Goal: Task Accomplishment & Management: Complete application form

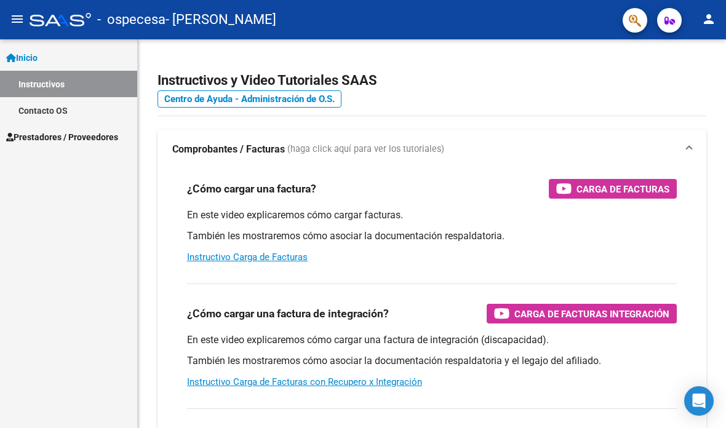
scroll to position [25, 0]
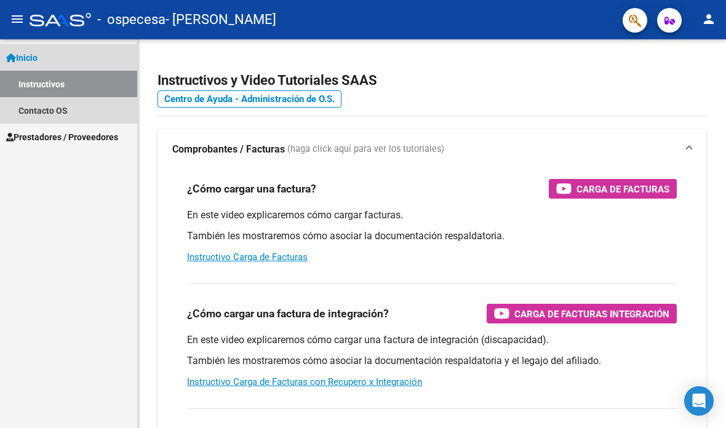
click at [95, 71] on link "Instructivos" at bounding box center [68, 84] width 137 height 26
click at [100, 44] on link "Inicio" at bounding box center [68, 57] width 137 height 26
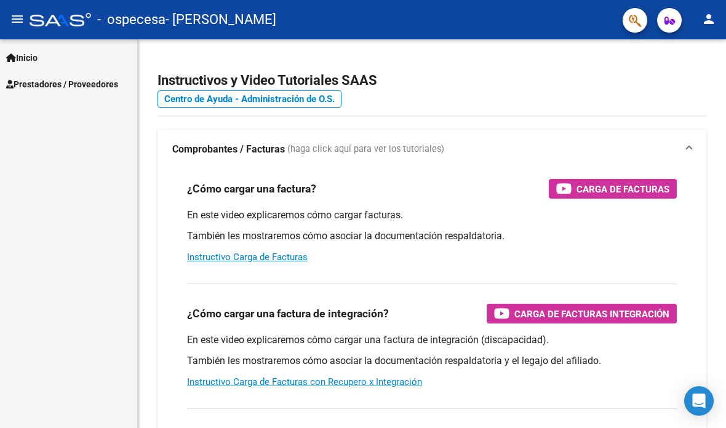
click at [102, 44] on link "Inicio" at bounding box center [68, 57] width 137 height 26
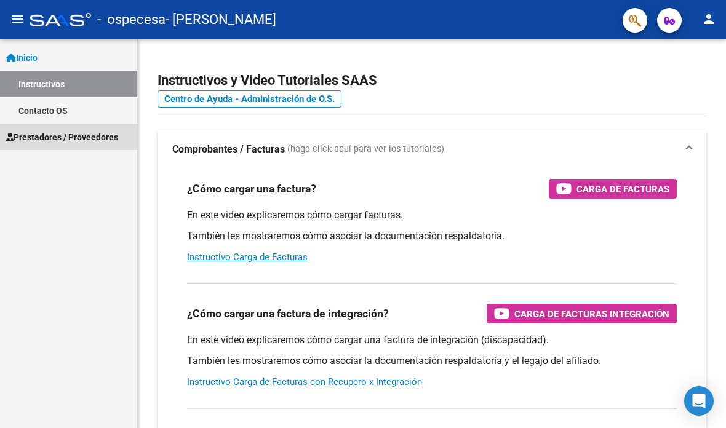
click at [83, 125] on link "Prestadores / Proveedores" at bounding box center [68, 137] width 137 height 26
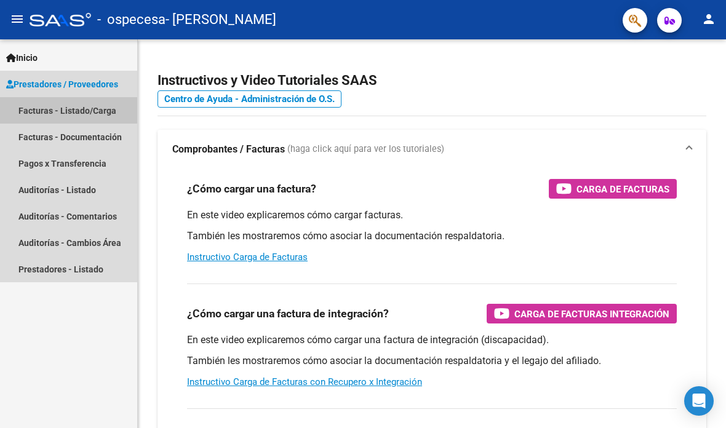
click at [108, 97] on link "Facturas - Listado/Carga" at bounding box center [68, 110] width 137 height 26
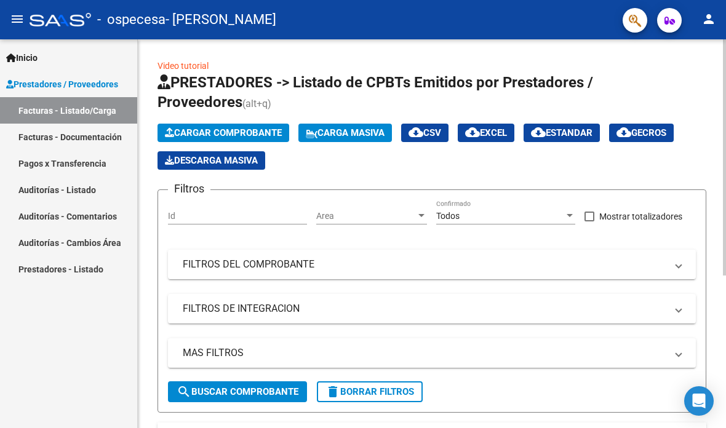
click at [239, 127] on span "Cargar Comprobante" at bounding box center [223, 132] width 117 height 11
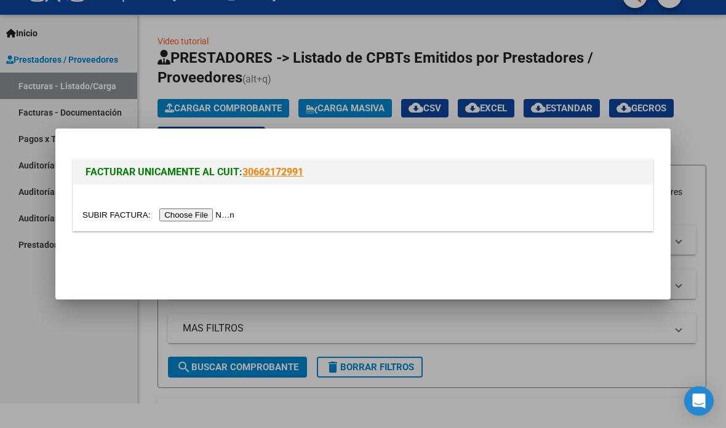
click at [192, 213] on input "file" at bounding box center [160, 215] width 156 height 13
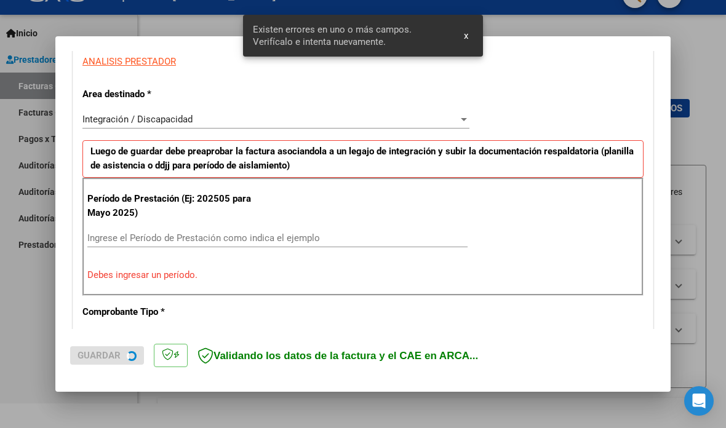
scroll to position [248, 0]
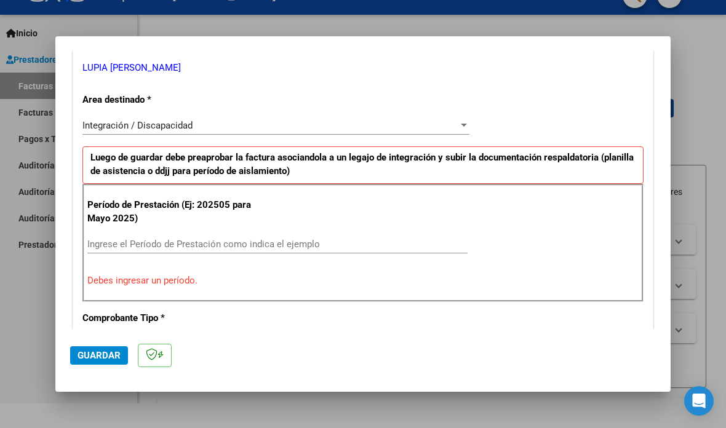
click at [265, 239] on input "Ingrese el Período de Prestación como indica el ejemplo" at bounding box center [277, 244] width 380 height 11
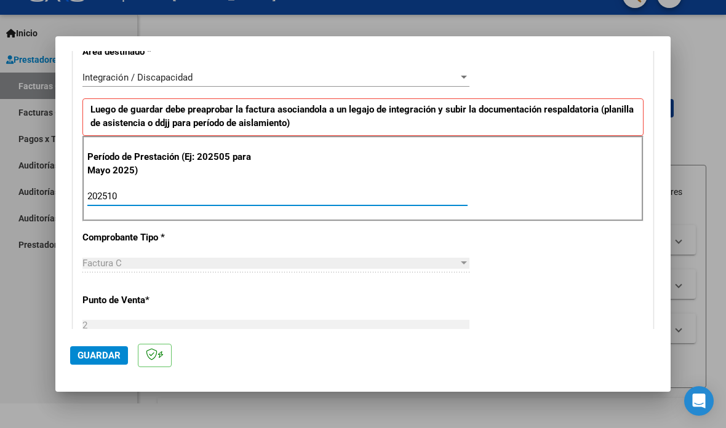
scroll to position [296, 0]
type input "202510"
click at [563, 255] on div "CUIT * 27-39349707-1 Ingresar CUIT ANALISIS PRESTADOR LUPIA [PERSON_NAME] ARCA …" at bounding box center [363, 372] width 580 height 926
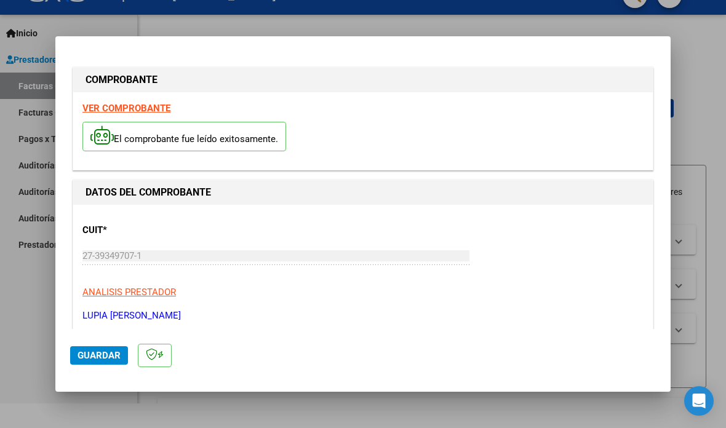
scroll to position [0, 0]
click at [106, 361] on span "Guardar" at bounding box center [99, 355] width 43 height 11
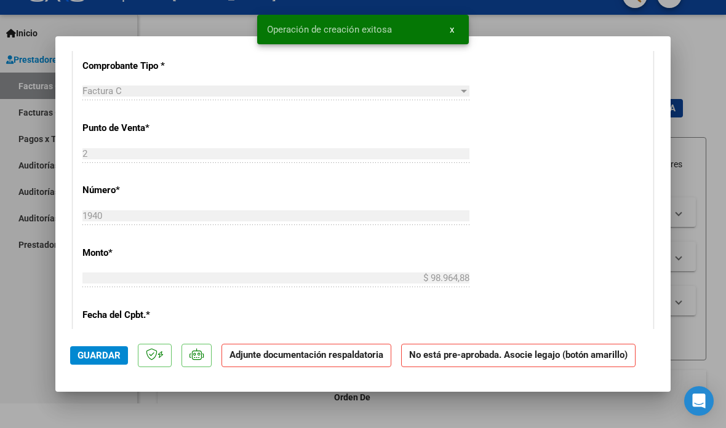
click at [351, 361] on strong "Adjunte documentación respaldatoria" at bounding box center [307, 355] width 154 height 11
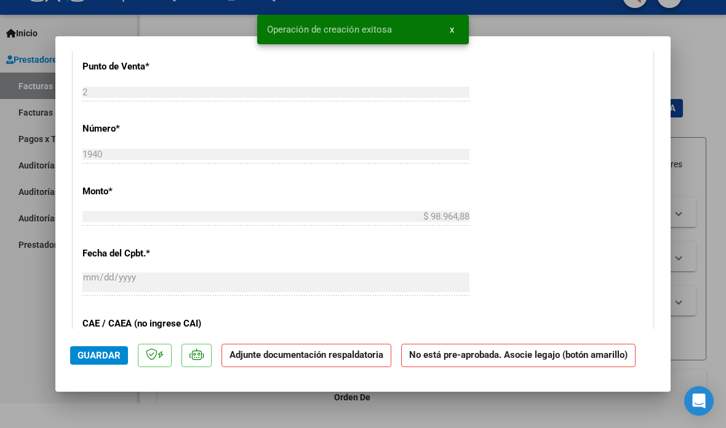
click at [345, 361] on strong "Adjunte documentación respaldatoria" at bounding box center [307, 355] width 154 height 11
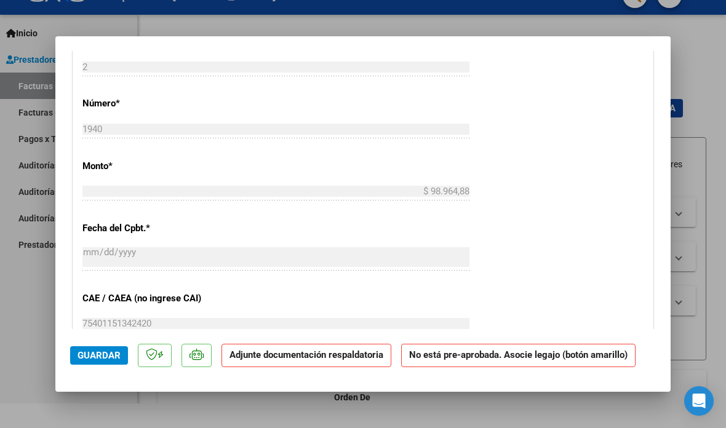
scroll to position [542, 0]
click at [275, 361] on strong "Adjunte documentación respaldatoria" at bounding box center [307, 355] width 154 height 11
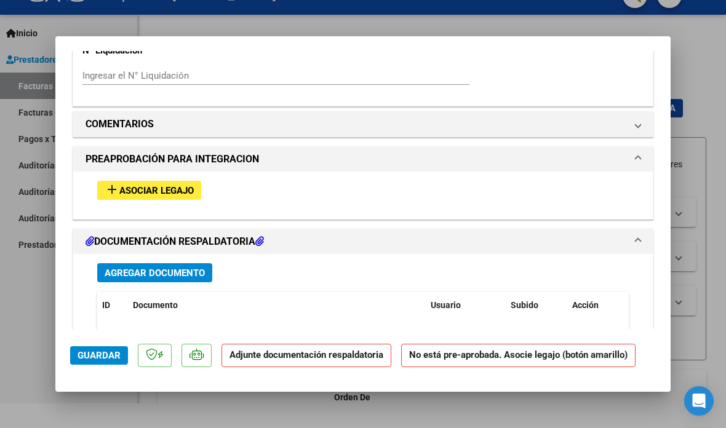
scroll to position [1070, 0]
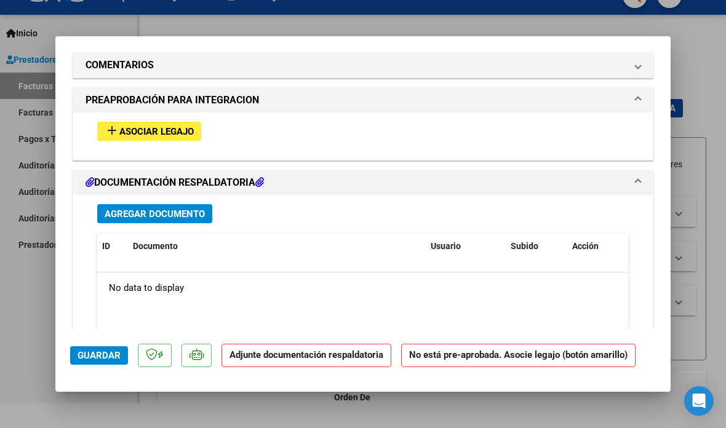
click at [181, 209] on span "Agregar Documento" at bounding box center [155, 214] width 100 height 11
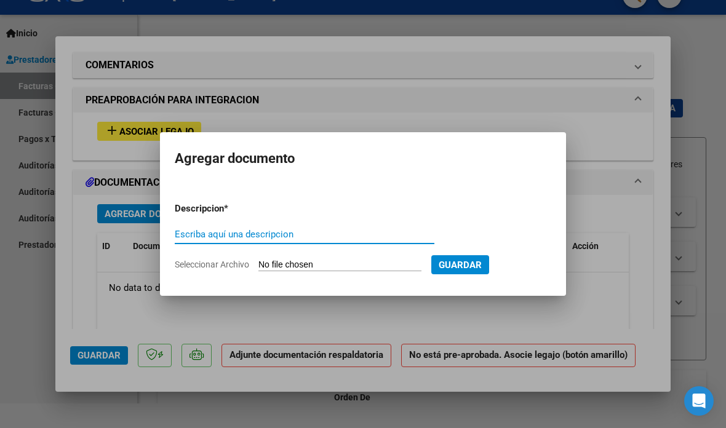
click at [400, 235] on input "Escriba aquí una descripcion" at bounding box center [305, 234] width 260 height 11
type input "Planilla Septiembre 2025"
click at [422, 267] on input "Seleccionar Archivo" at bounding box center [340, 266] width 163 height 12
type input "C:\fakepath\PLANILLA [PERSON_NAME][DATE].pdf"
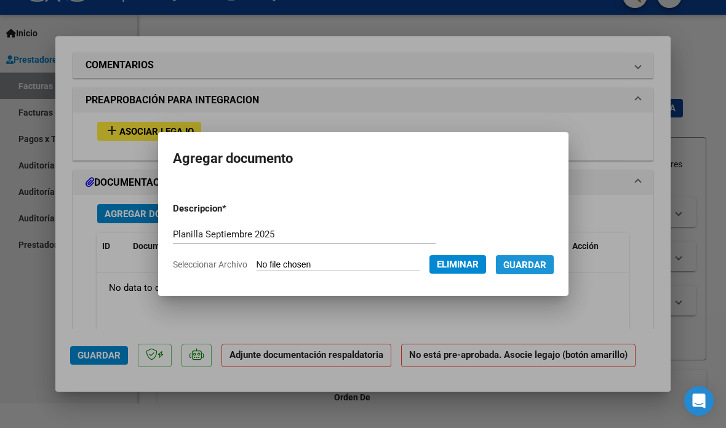
click at [547, 266] on span "Guardar" at bounding box center [524, 265] width 43 height 11
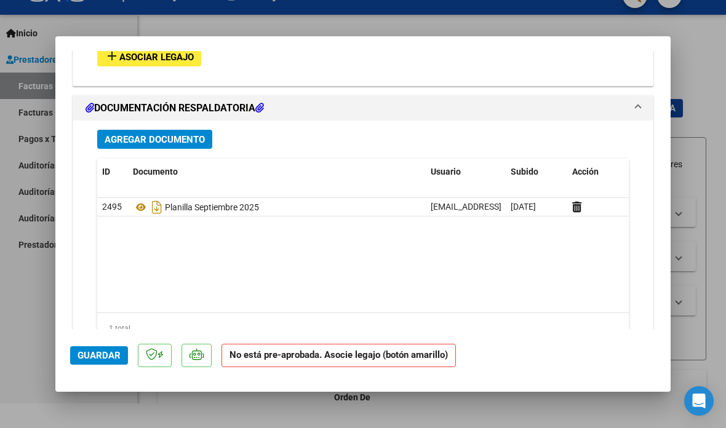
scroll to position [1144, 0]
click at [112, 361] on span "Guardar" at bounding box center [99, 355] width 43 height 11
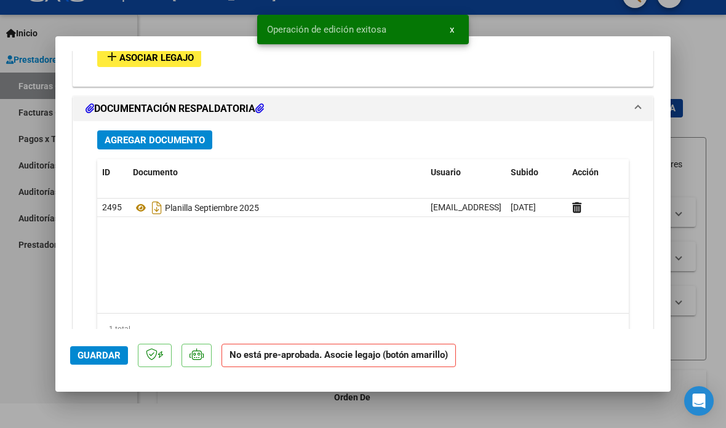
click at [100, 361] on span "Guardar" at bounding box center [99, 355] width 43 height 11
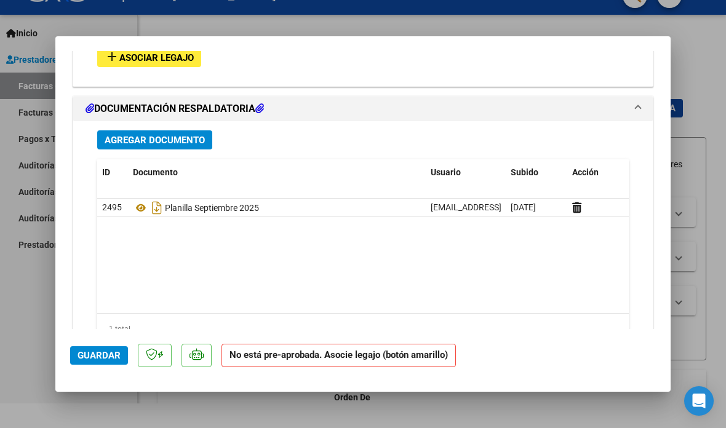
click at [91, 378] on mat-dialog-actions "Guardar No está pre-aprobada. Asocie legajo (botón amarillo)" at bounding box center [363, 353] width 586 height 49
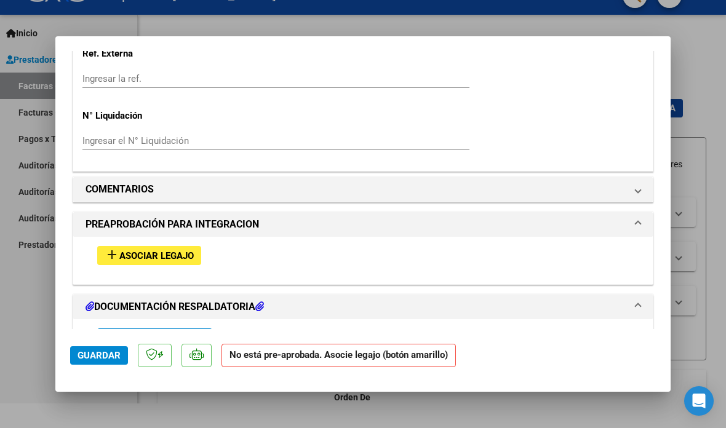
scroll to position [939, 0]
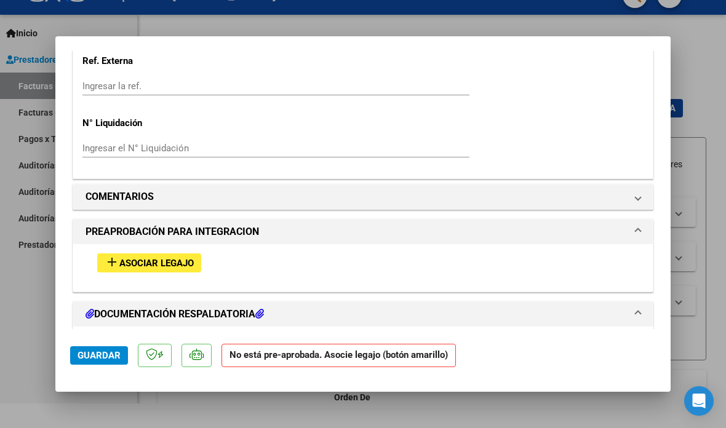
click at [173, 258] on span "Asociar Legajo" at bounding box center [156, 263] width 74 height 11
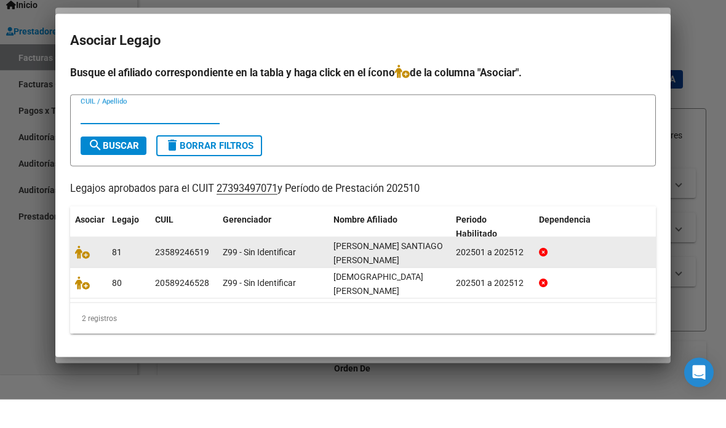
click at [182, 274] on div "23589246519" at bounding box center [182, 281] width 54 height 14
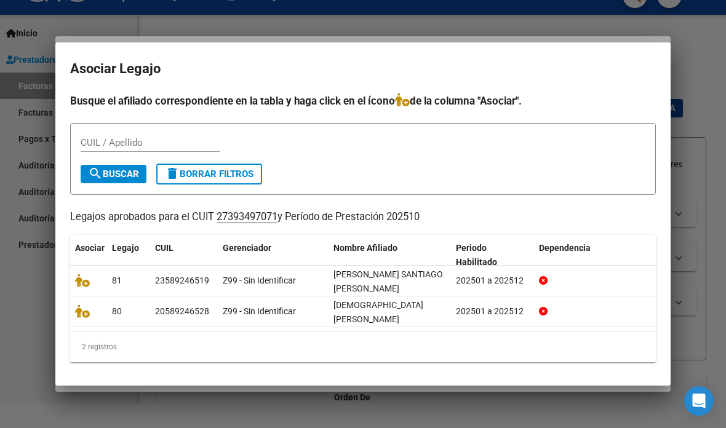
click at [153, 142] on input "CUIL / Apellido" at bounding box center [150, 142] width 139 height 11
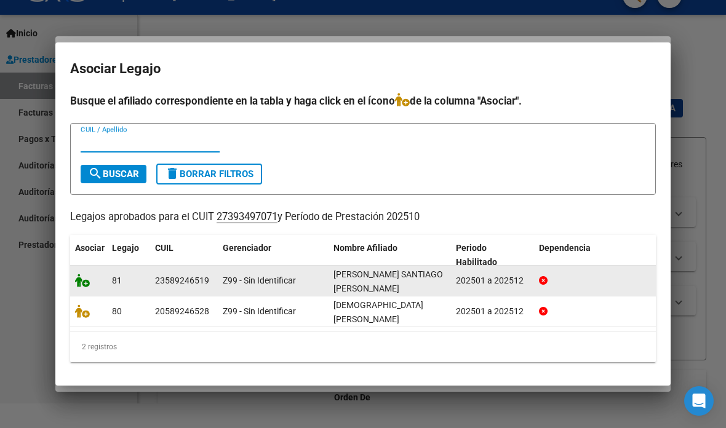
click at [83, 278] on icon at bounding box center [82, 281] width 15 height 14
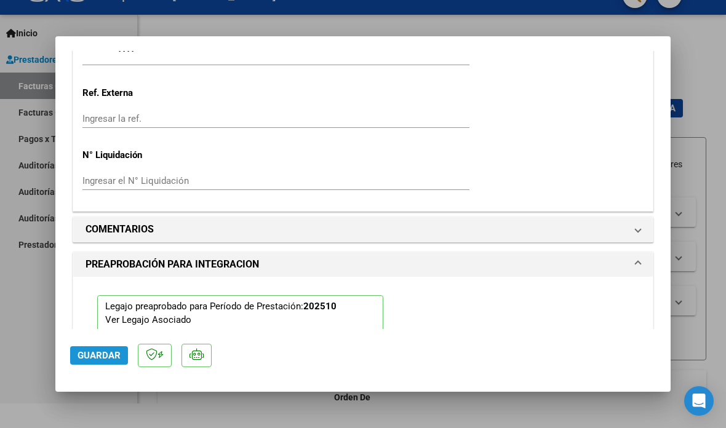
click at [104, 361] on span "Guardar" at bounding box center [99, 355] width 43 height 11
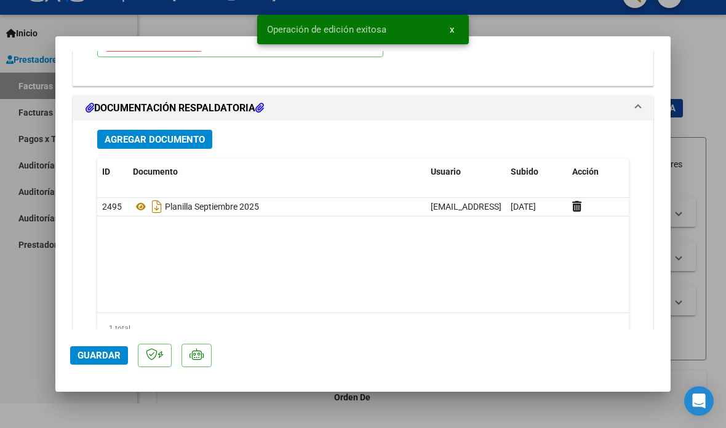
click at [715, 231] on div at bounding box center [363, 214] width 726 height 428
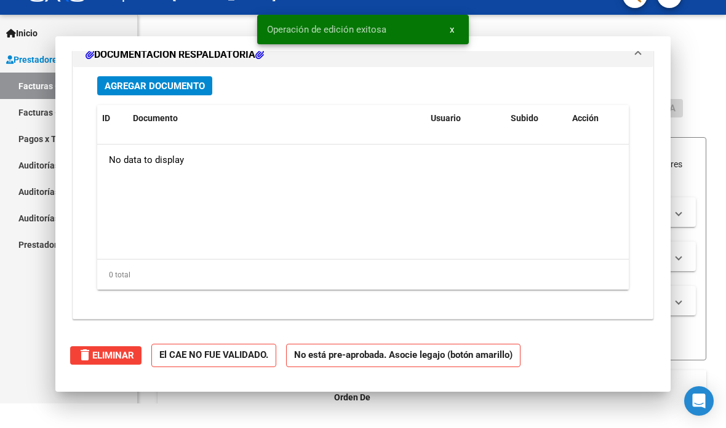
type input "$ 0,00"
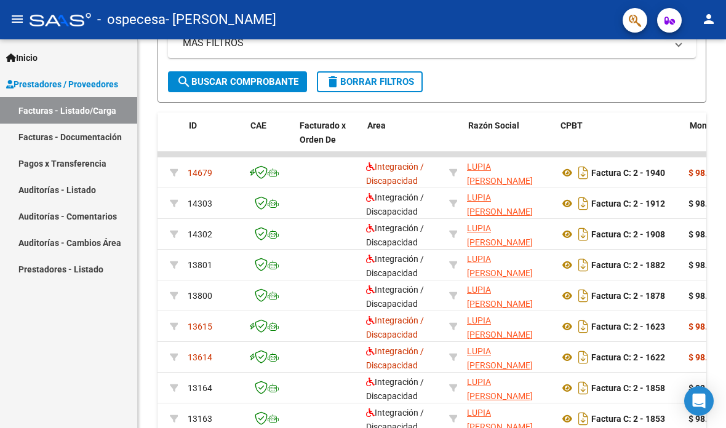
scroll to position [0, 39]
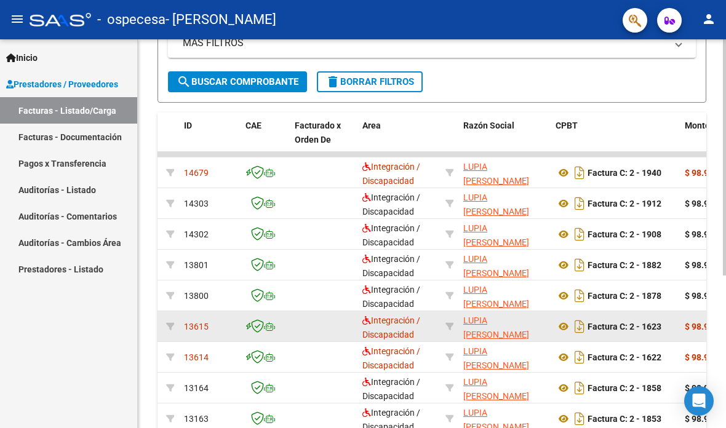
click at [381, 316] on span "Integración / Discapacidad" at bounding box center [392, 328] width 58 height 24
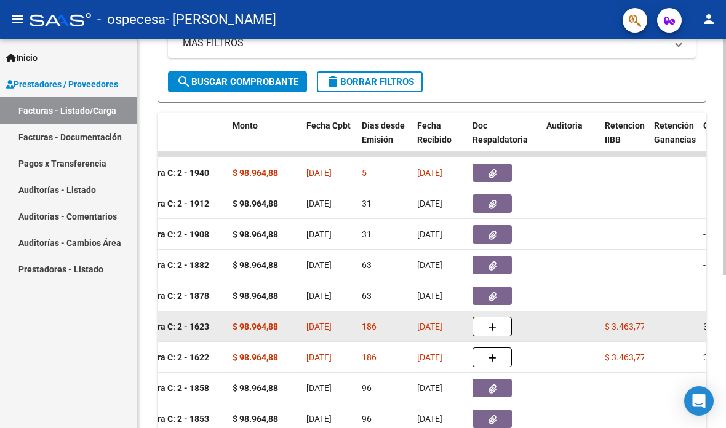
scroll to position [0, 497]
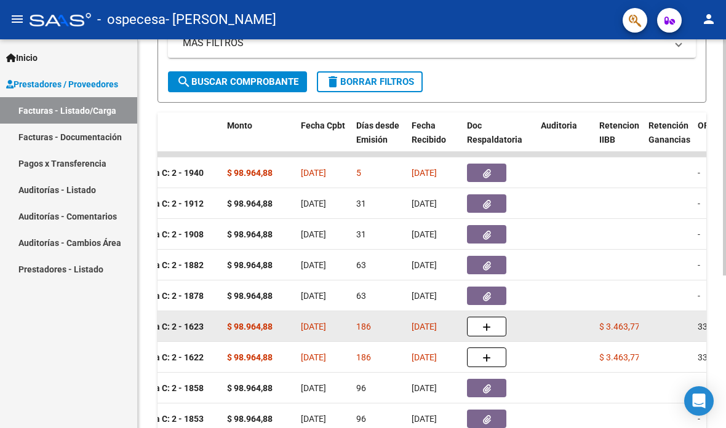
click at [490, 323] on icon "button" at bounding box center [487, 327] width 9 height 9
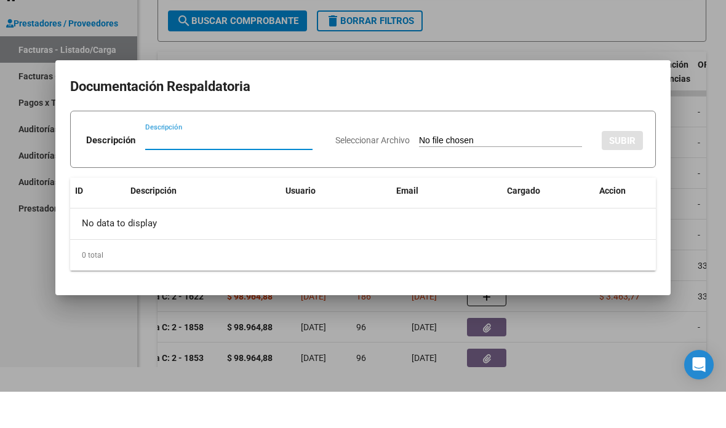
click at [577, 314] on div at bounding box center [363, 214] width 726 height 428
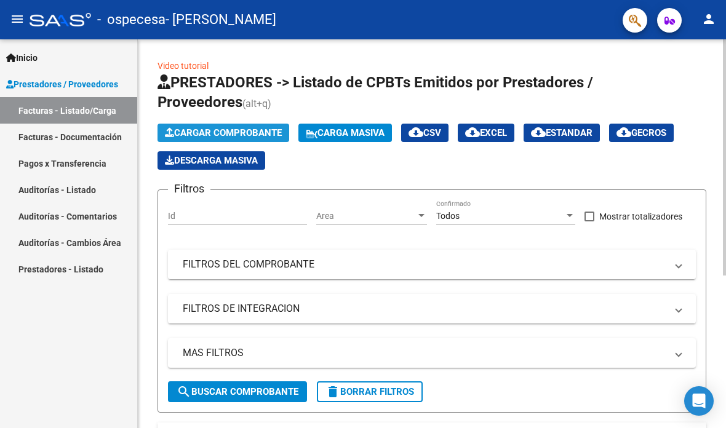
click at [265, 127] on span "Cargar Comprobante" at bounding box center [223, 132] width 117 height 11
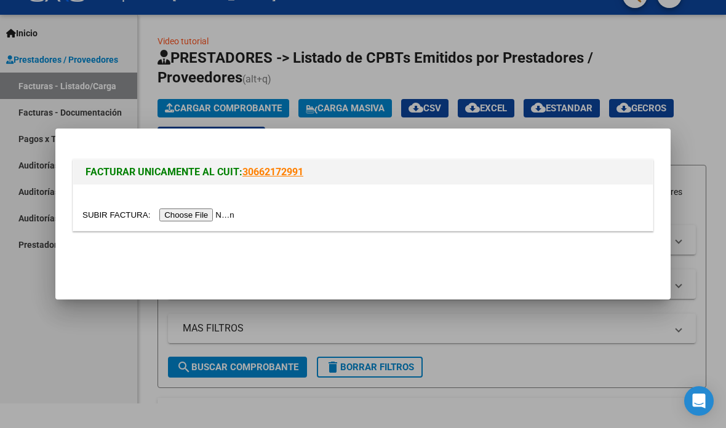
click at [193, 215] on input "file" at bounding box center [160, 215] width 156 height 13
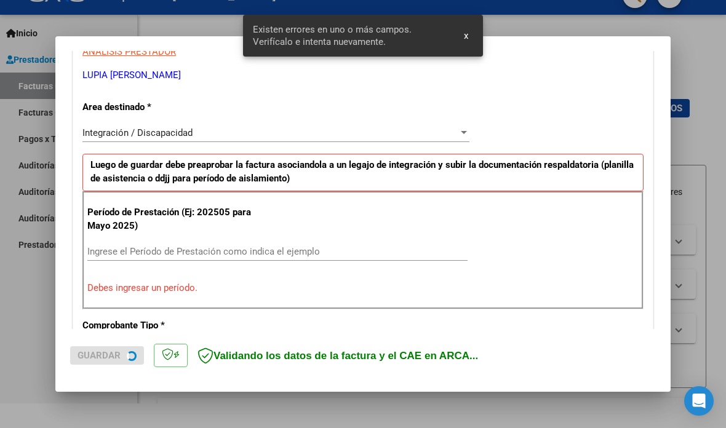
scroll to position [248, 0]
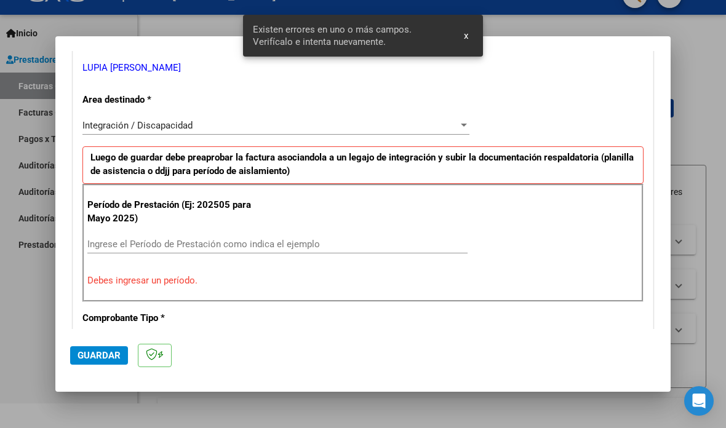
click at [194, 239] on input "Ingrese el Período de Prestación como indica el ejemplo" at bounding box center [277, 244] width 380 height 11
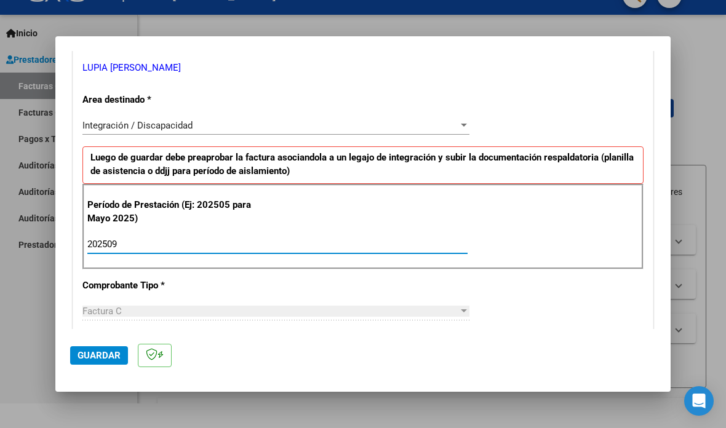
type input "202509"
click at [563, 311] on div "CUIT * 27-39349707-1 Ingresar CUIT ANALISIS PRESTADOR LUPIA [PERSON_NAME] ARCA …" at bounding box center [363, 420] width 580 height 926
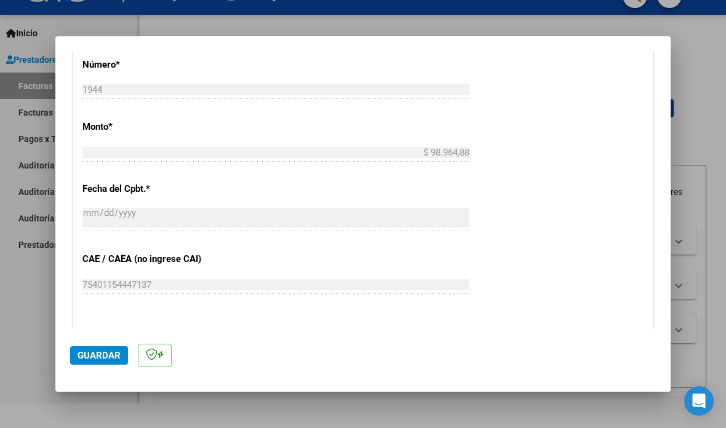
scroll to position [594, 0]
click at [108, 361] on span "Guardar" at bounding box center [99, 355] width 43 height 11
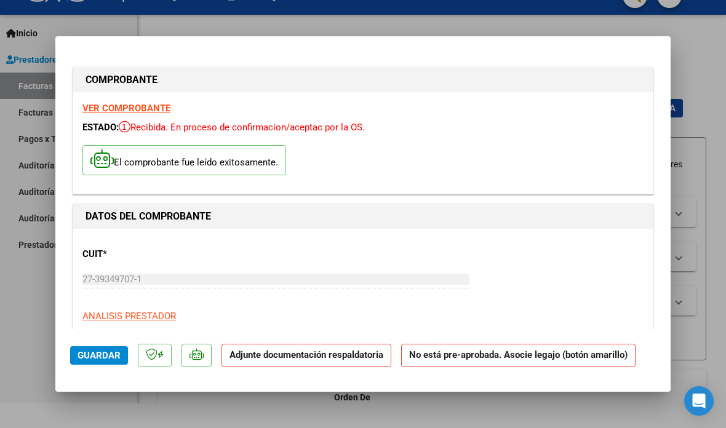
click at [331, 378] on mat-dialog-actions "Guardar Adjunte documentación respaldatoria No está pre-aprobada. Asocie legajo…" at bounding box center [363, 353] width 586 height 49
click at [341, 361] on strong "Adjunte documentación respaldatoria" at bounding box center [307, 355] width 154 height 11
click at [257, 361] on strong "Adjunte documentación respaldatoria" at bounding box center [307, 355] width 154 height 11
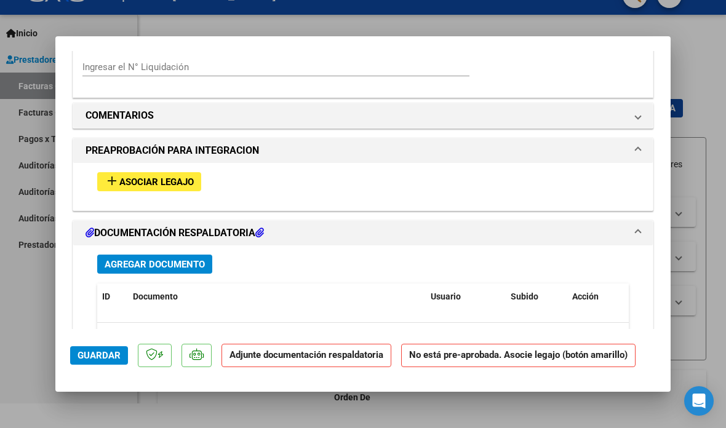
scroll to position [1052, 0]
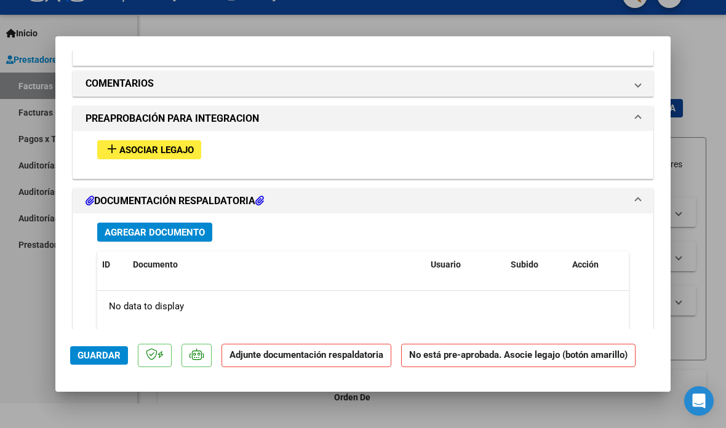
click at [180, 227] on span "Agregar Documento" at bounding box center [155, 232] width 100 height 11
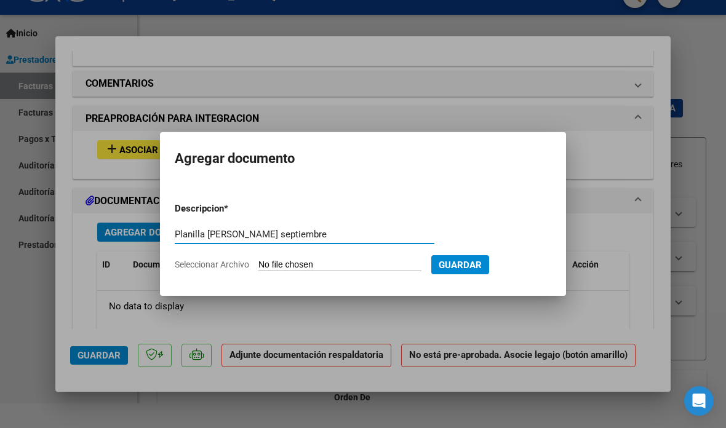
type input "Planilla [PERSON_NAME] septiembre"
click at [416, 268] on input "Seleccionar Archivo" at bounding box center [340, 266] width 163 height 12
type input "C:\fakepath\[PERSON_NAME] [DATE].pdf"
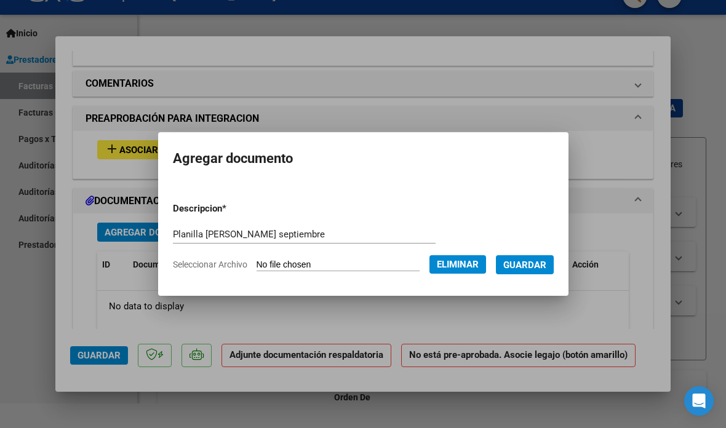
click at [547, 267] on span "Guardar" at bounding box center [524, 265] width 43 height 11
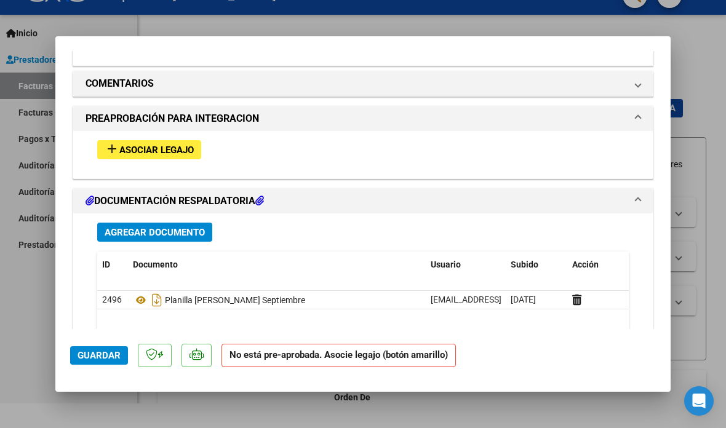
click at [143, 145] on span "Asociar Legajo" at bounding box center [156, 150] width 74 height 11
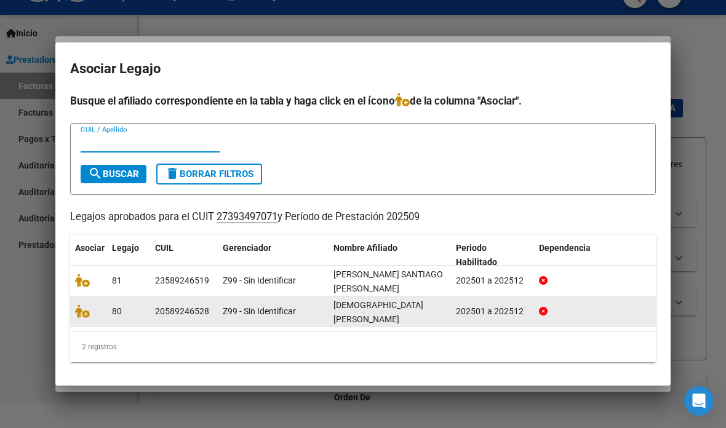
click at [352, 311] on div "[DEMOGRAPHIC_DATA][PERSON_NAME]" at bounding box center [390, 312] width 113 height 26
click at [81, 312] on icon at bounding box center [82, 312] width 15 height 14
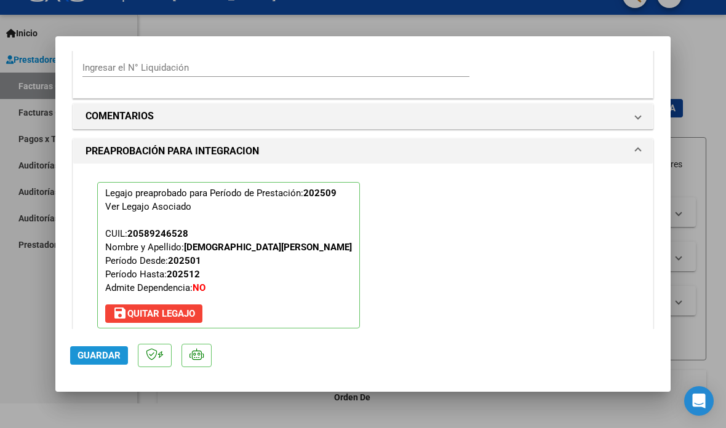
click at [91, 361] on span "Guardar" at bounding box center [99, 355] width 43 height 11
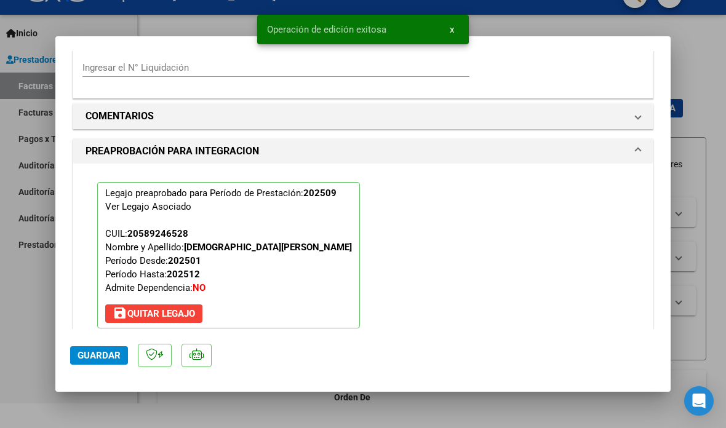
click at [713, 134] on div at bounding box center [363, 214] width 726 height 428
type input "$ 0,00"
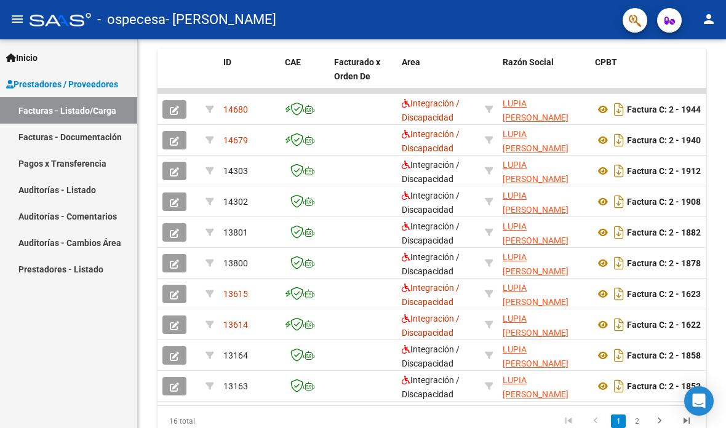
scroll to position [0, 0]
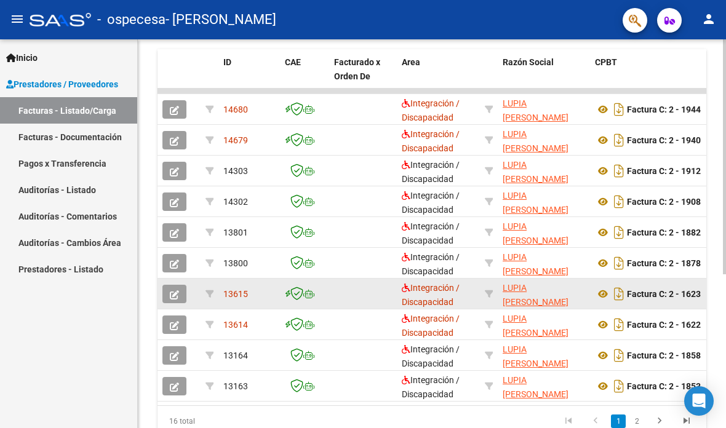
click at [299, 287] on icon at bounding box center [297, 294] width 13 height 14
click at [225, 289] on span "13615" at bounding box center [235, 294] width 25 height 10
click at [174, 285] on button "button" at bounding box center [174, 294] width 24 height 18
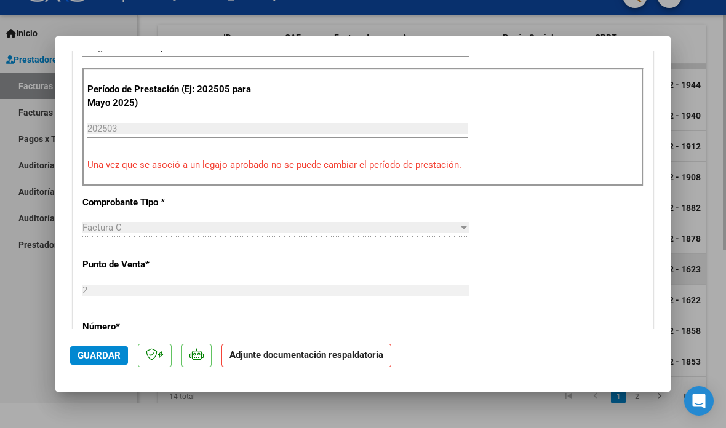
scroll to position [499, 0]
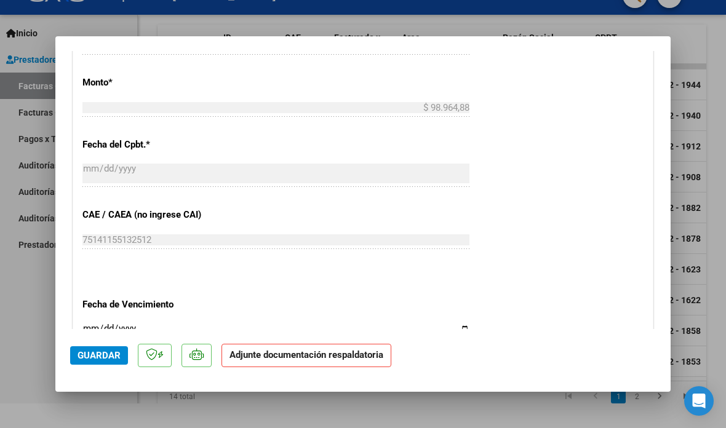
click at [723, 111] on div at bounding box center [363, 214] width 726 height 428
type input "$ 0,00"
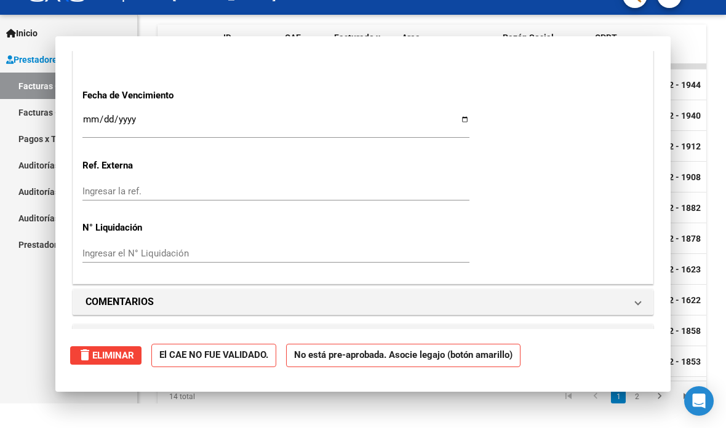
scroll to position [346, 0]
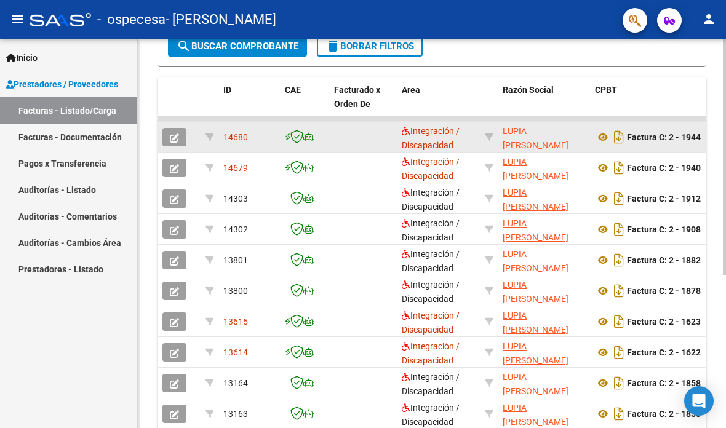
click at [696, 132] on strong "Factura C: 2 - 1944" at bounding box center [664, 137] width 74 height 10
